Goal: Task Accomplishment & Management: Manage account settings

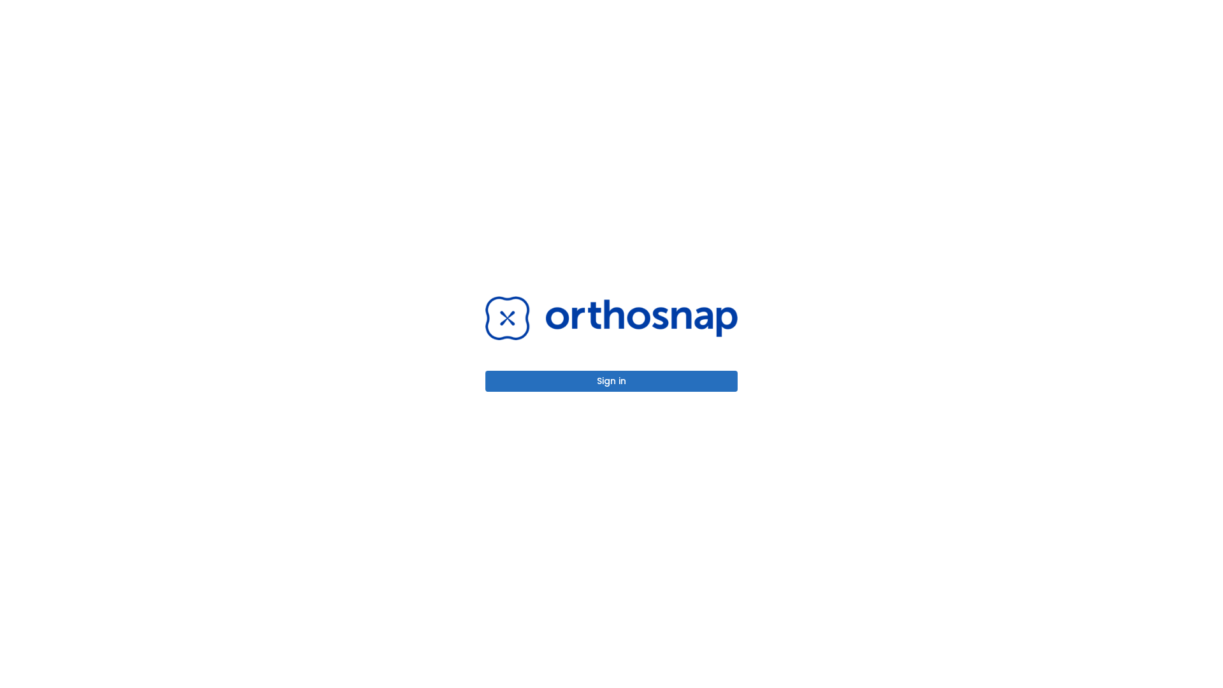
click at [611, 381] on button "Sign in" at bounding box center [611, 381] width 252 height 21
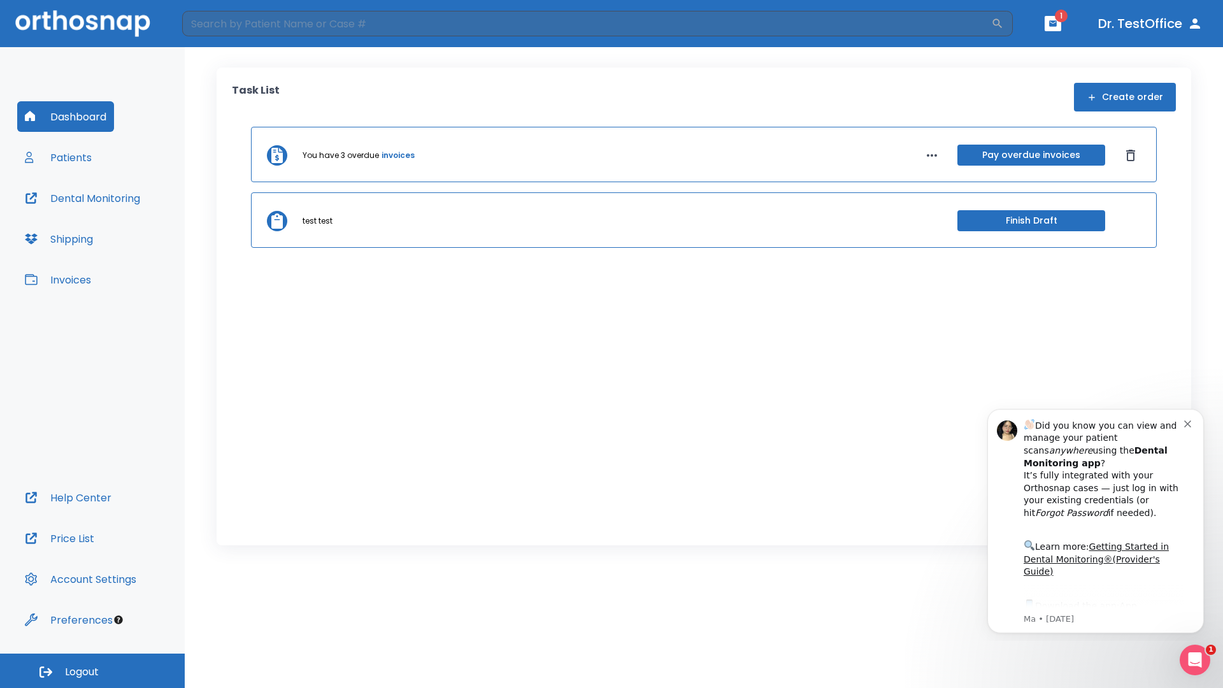
click at [92, 671] on span "Logout" at bounding box center [82, 672] width 34 height 14
